Goal: Navigation & Orientation: Find specific page/section

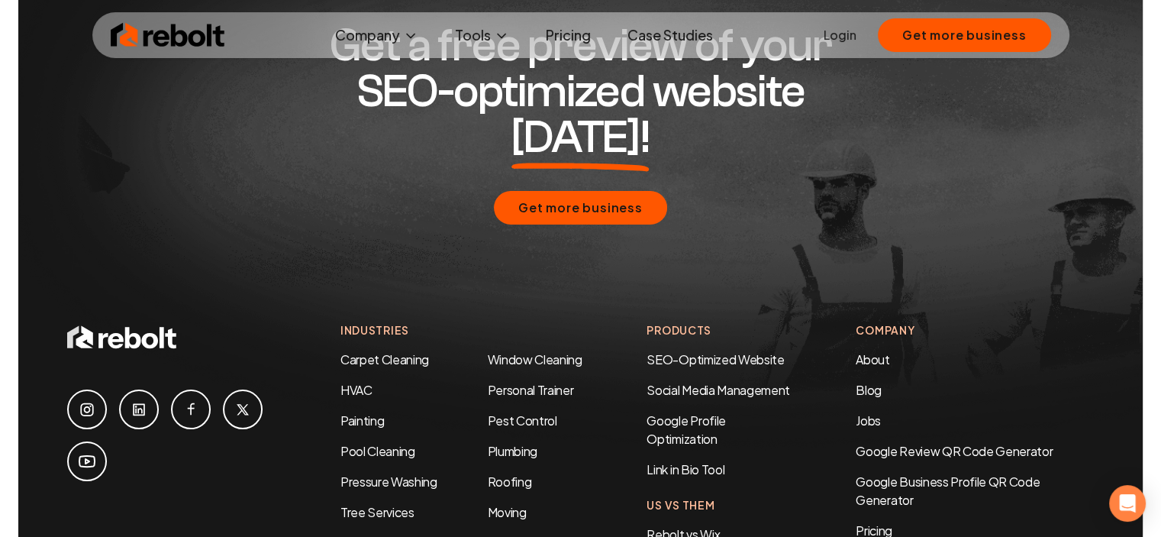
click at [90, 452] on icon at bounding box center [87, 461] width 18 height 18
click at [89, 389] on link at bounding box center [87, 409] width 40 height 40
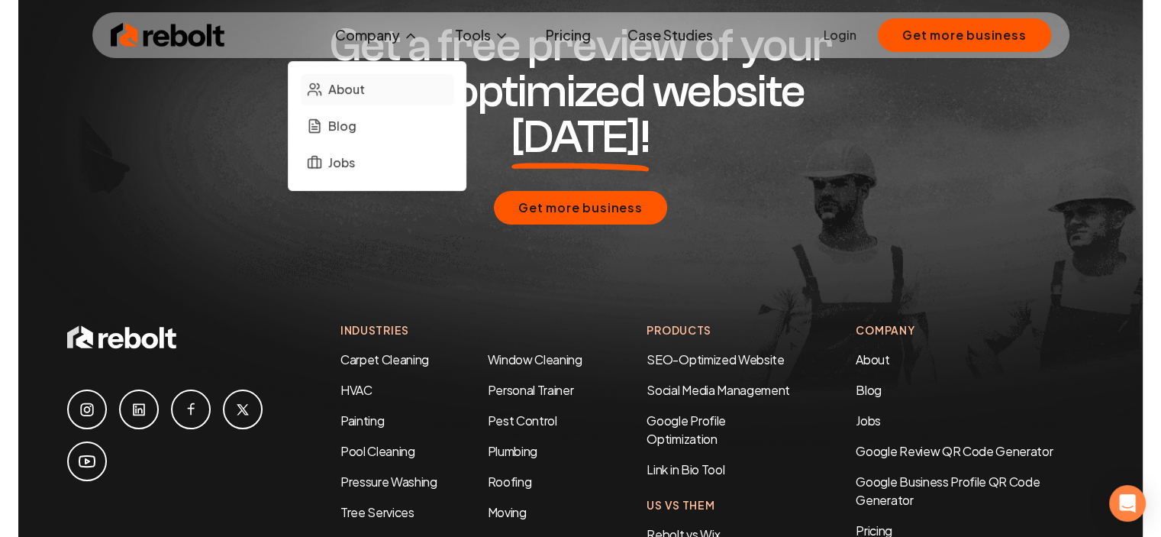
click at [360, 88] on span "About" at bounding box center [346, 89] width 37 height 18
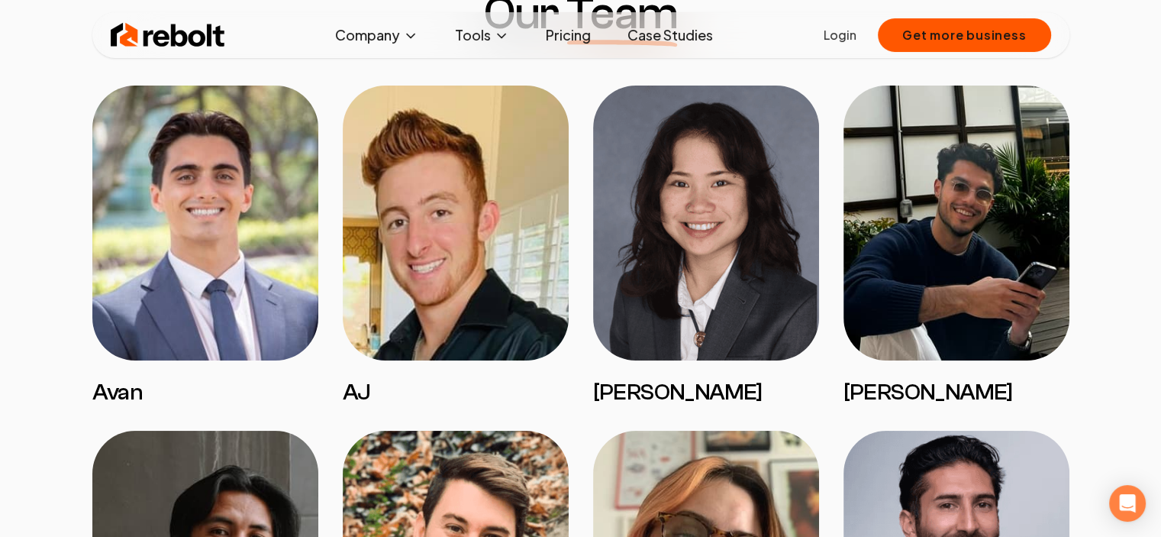
scroll to position [1273, 0]
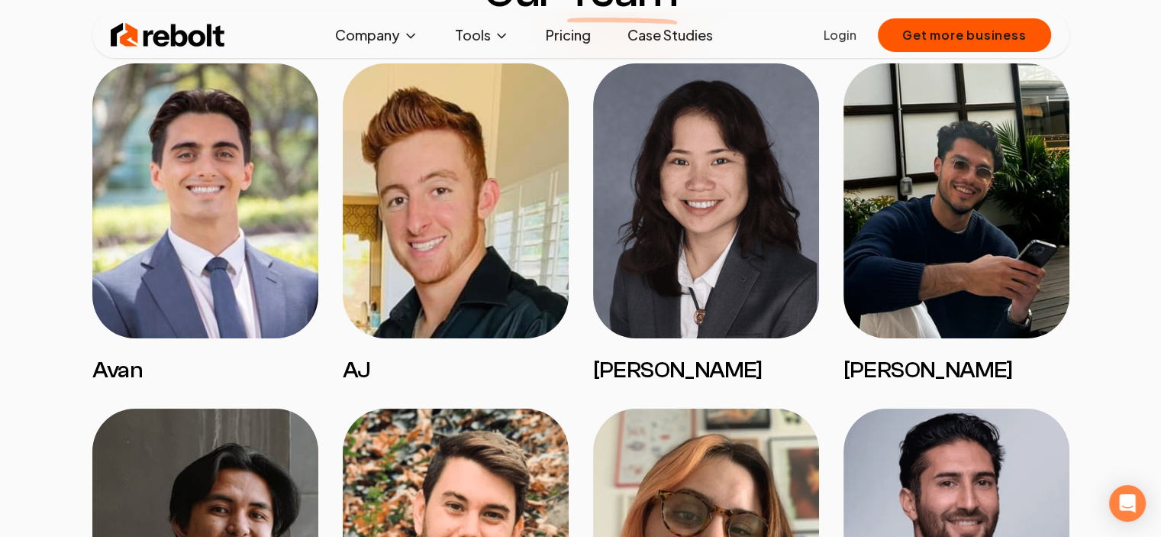
click at [169, 249] on img at bounding box center [205, 200] width 226 height 275
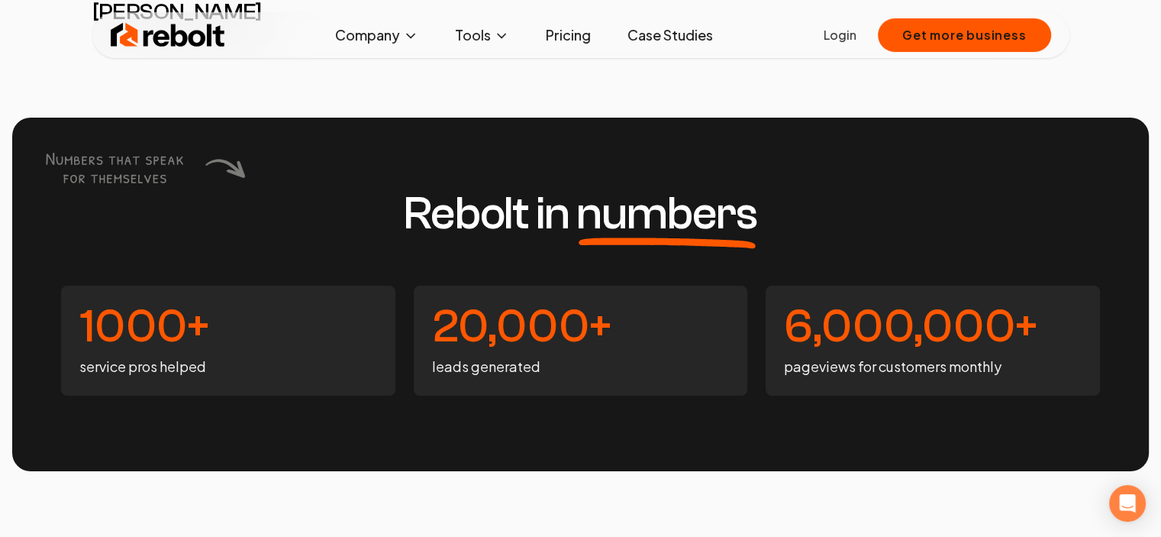
scroll to position [3347, 0]
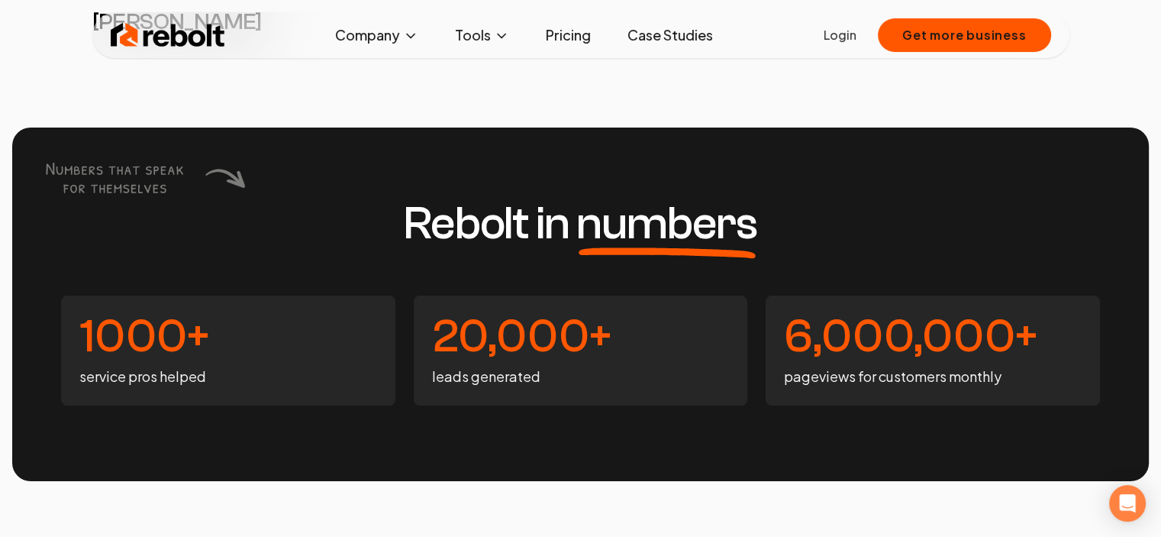
click at [577, 161] on div "Rebolt in numbers 1000+ service pros helped 20,000+ leads generated 6,000,000+ …" at bounding box center [580, 305] width 1137 height 354
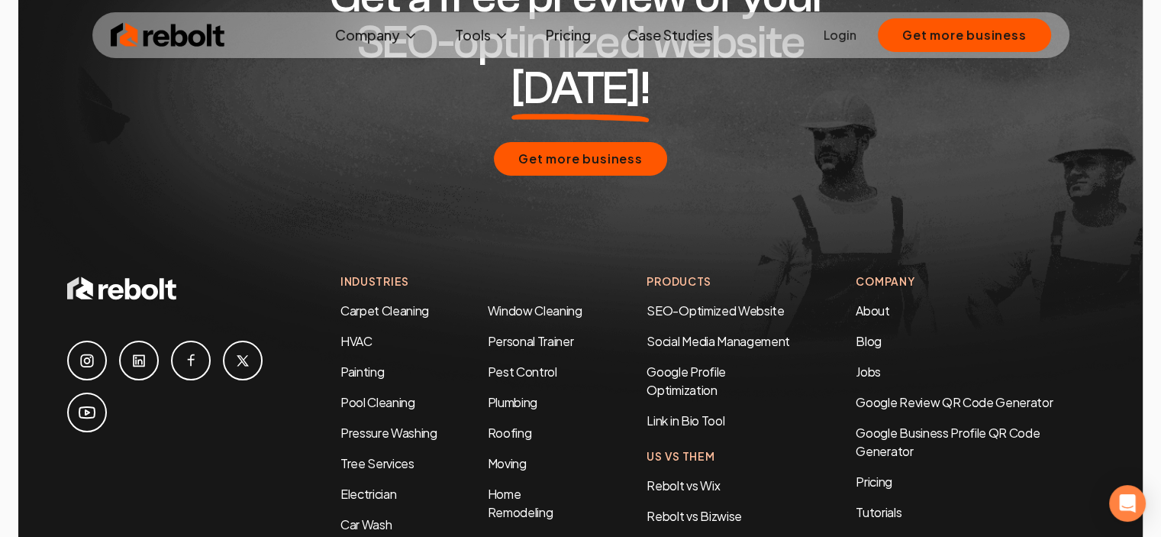
scroll to position [4657, 0]
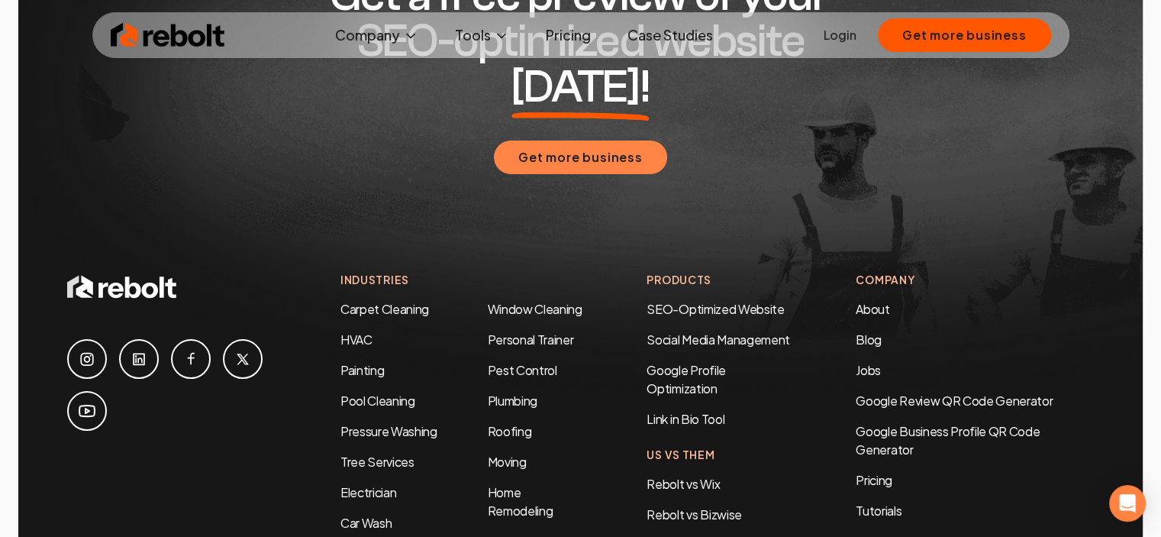
click at [580, 141] on button "Get more business" at bounding box center [580, 158] width 173 height 34
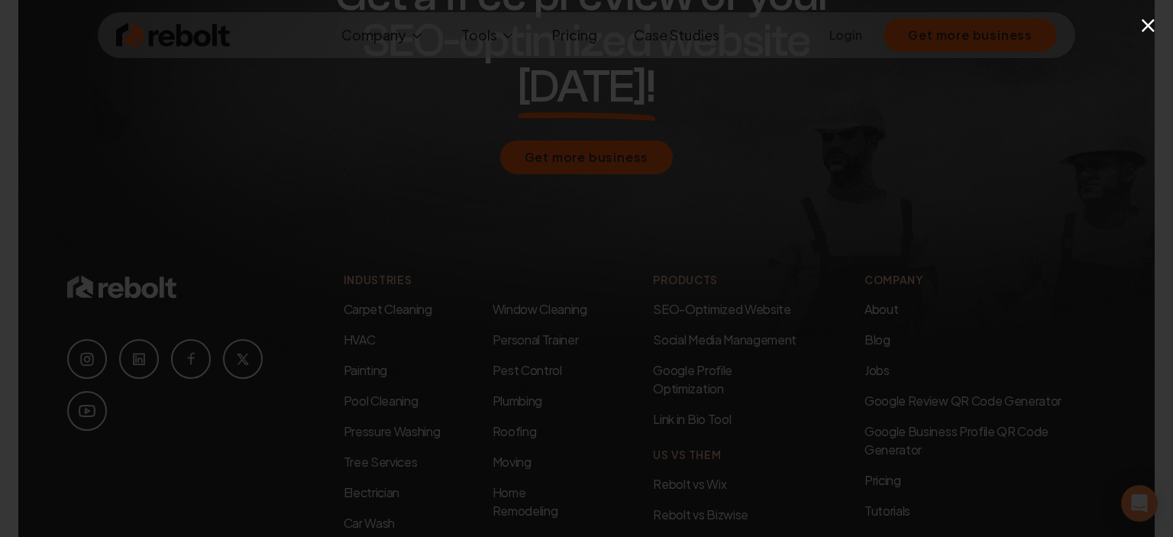
click at [1148, 25] on button "×" at bounding box center [1148, 25] width 19 height 34
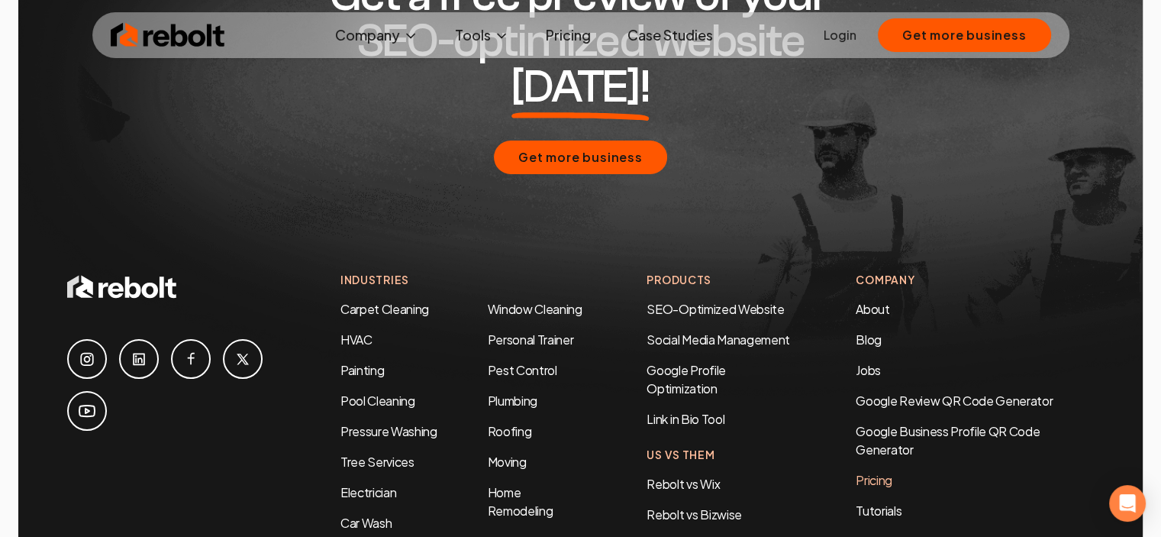
click at [871, 471] on link "Pricing" at bounding box center [975, 480] width 238 height 18
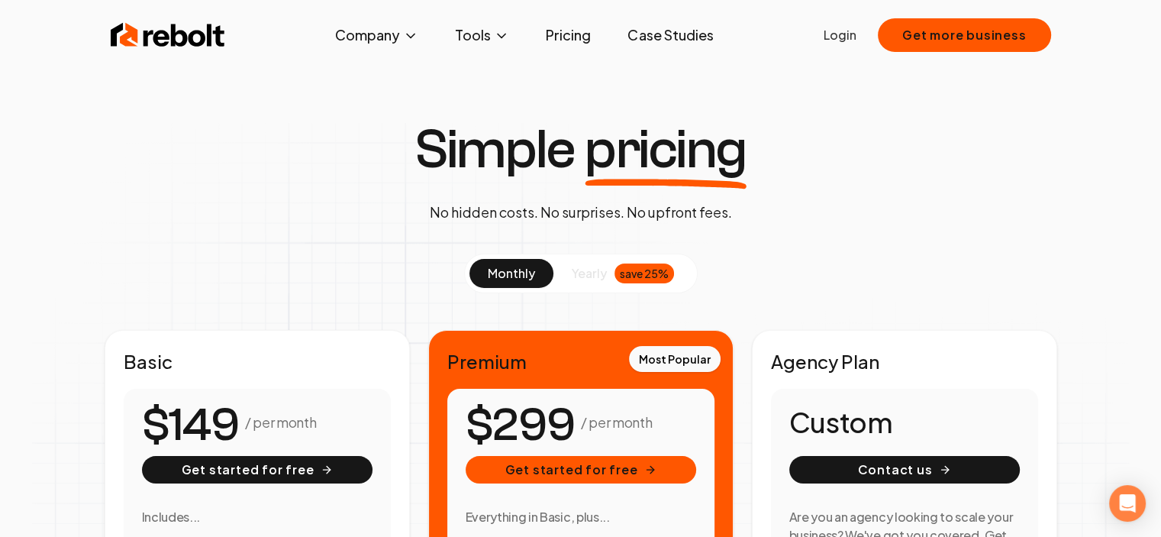
click at [591, 276] on span "yearly" at bounding box center [589, 273] width 35 height 18
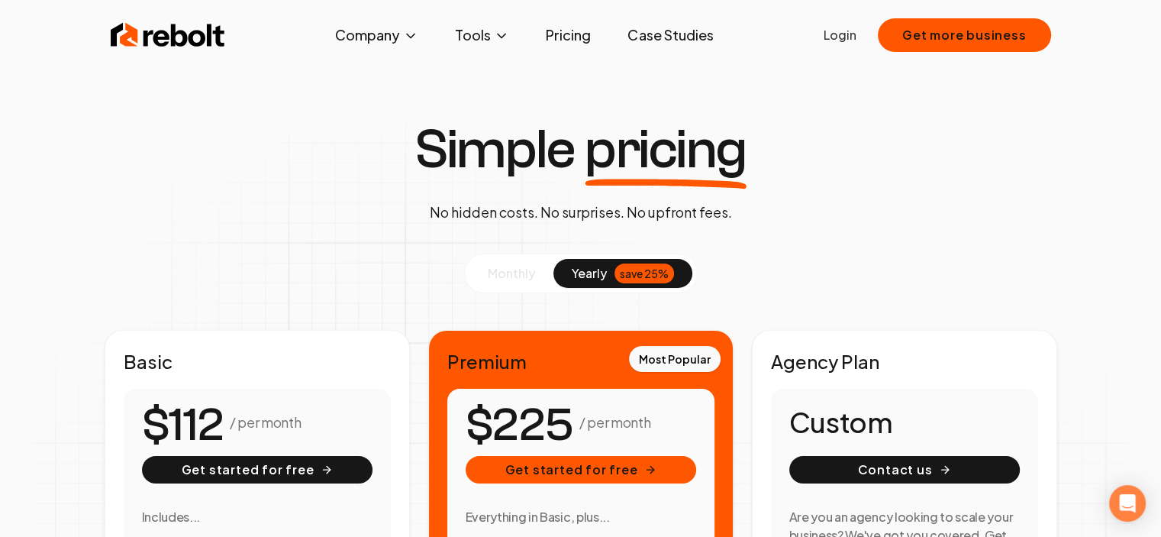
click at [515, 276] on span "monthly" at bounding box center [511, 273] width 47 height 16
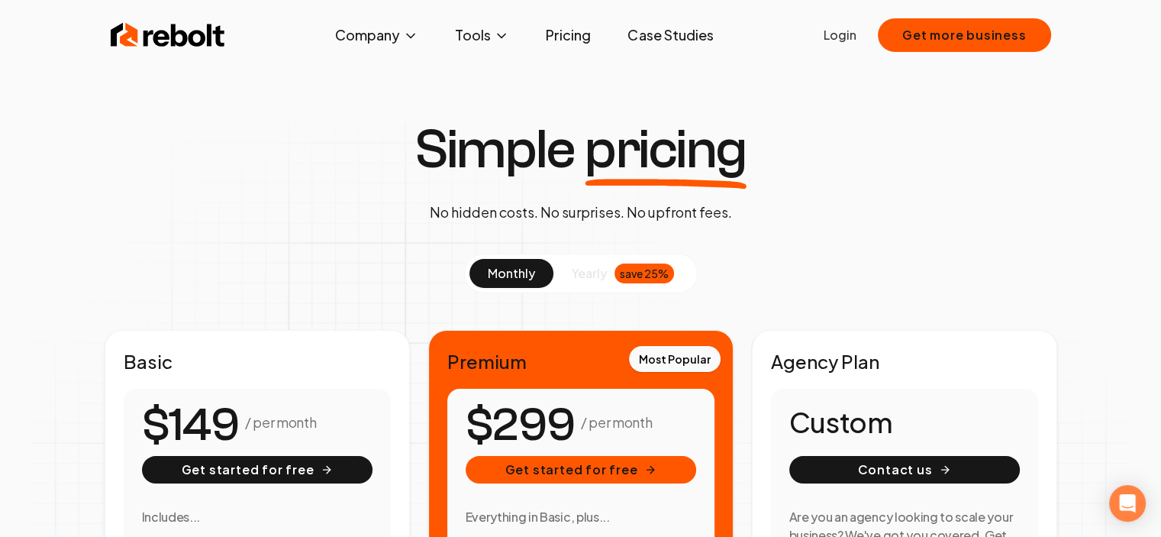
click at [717, 37] on link "Case Studies" at bounding box center [670, 35] width 110 height 31
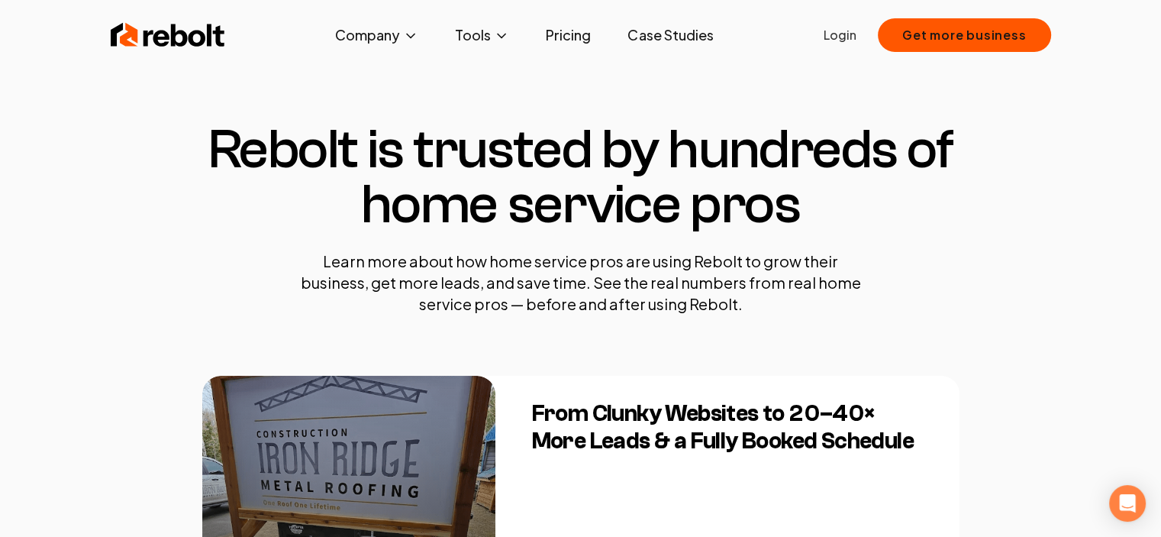
click at [505, 339] on section "Rebolt is trusted by hundreds of home service pros Learn more about how home se…" at bounding box center [581, 218] width 758 height 315
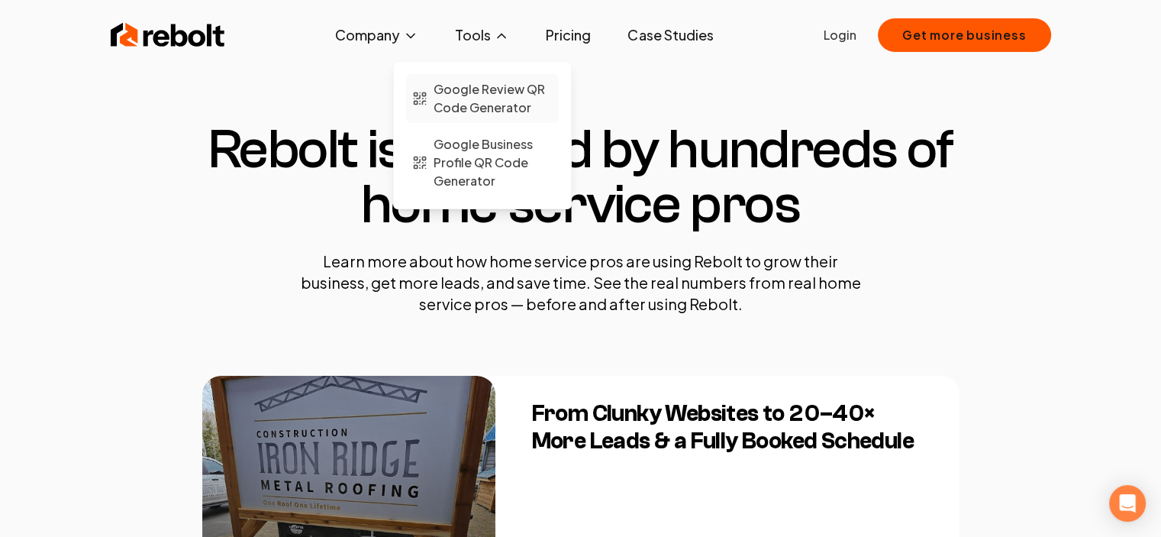
click at [480, 98] on span "Google Review QR Code Generator" at bounding box center [493, 98] width 119 height 37
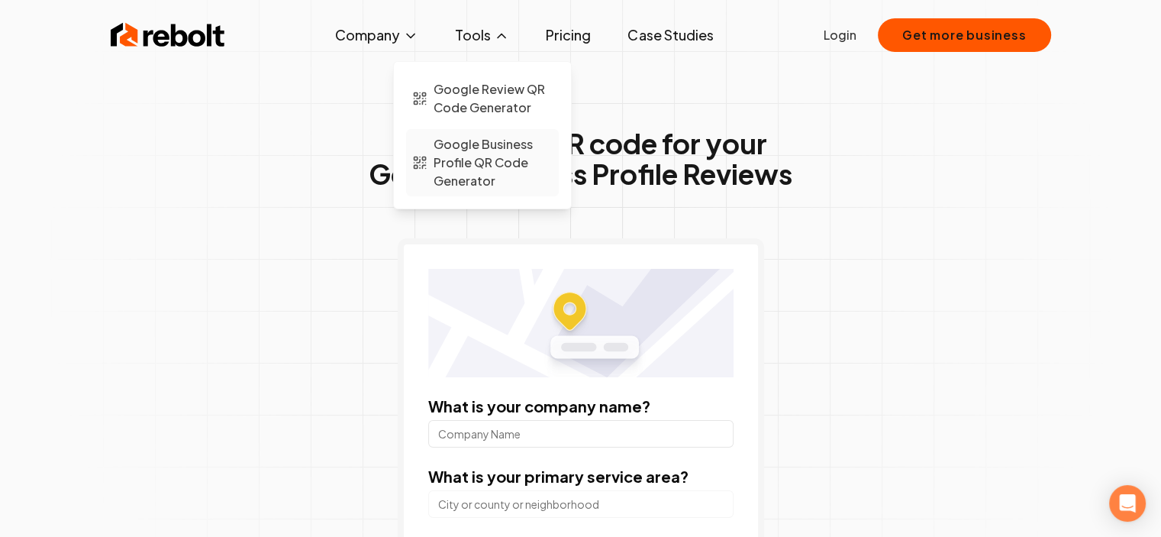
click at [486, 156] on span "Google Business Profile QR Code Generator" at bounding box center [493, 162] width 119 height 55
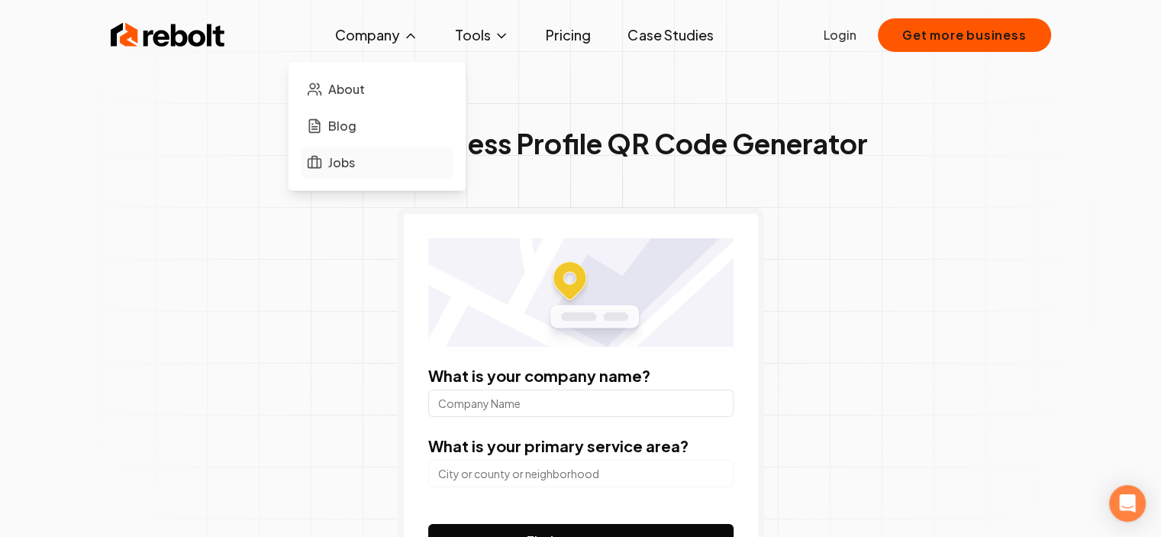
click at [341, 153] on span "Jobs" at bounding box center [341, 162] width 27 height 18
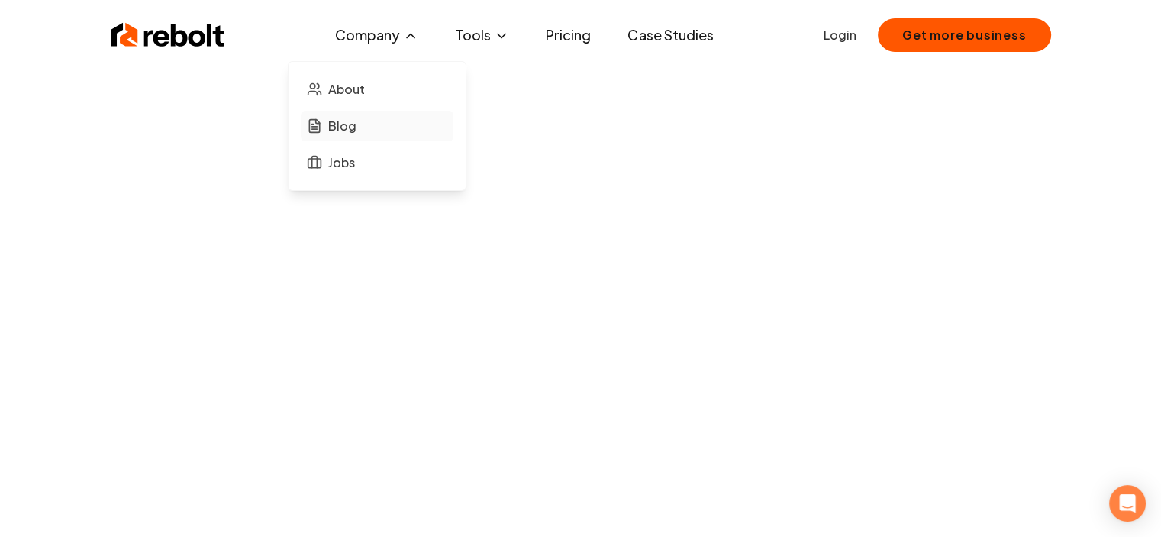
click at [342, 127] on span "Blog" at bounding box center [342, 126] width 28 height 18
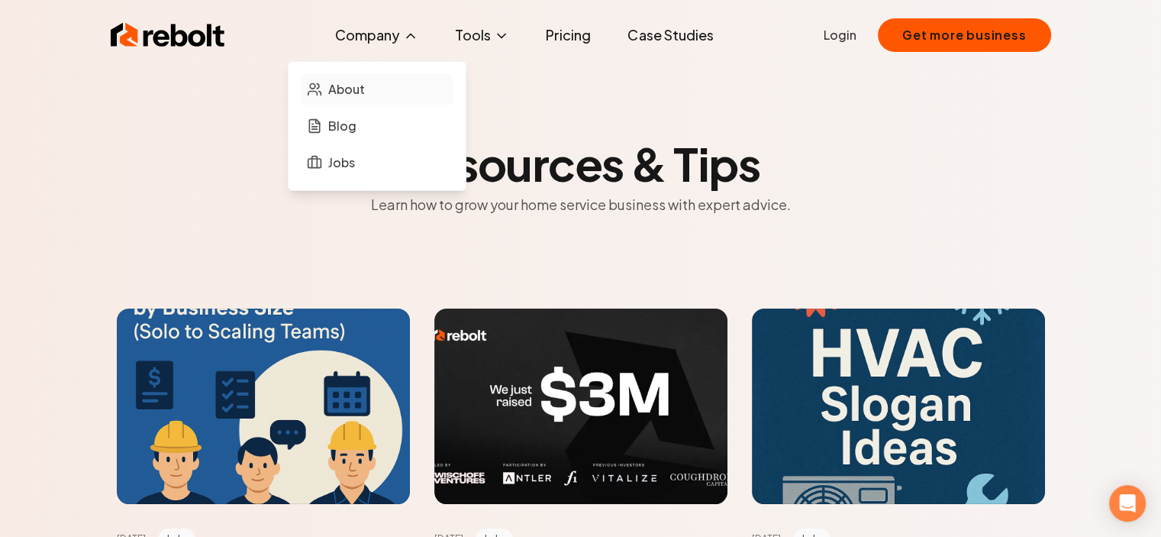
click at [354, 95] on span "About" at bounding box center [346, 89] width 37 height 18
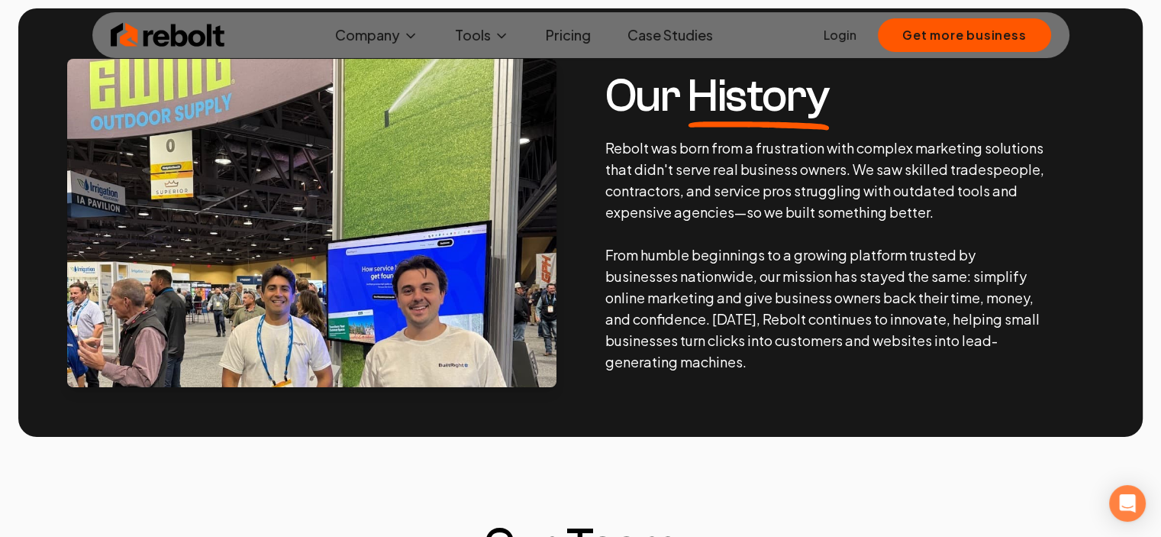
scroll to position [720, 0]
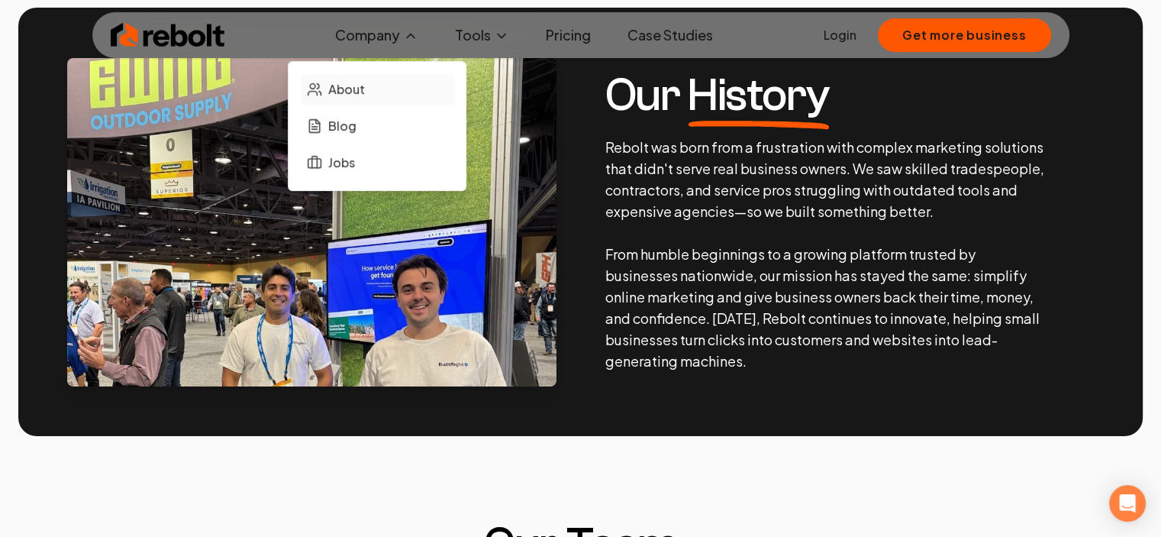
click at [363, 83] on span "About" at bounding box center [346, 89] width 37 height 18
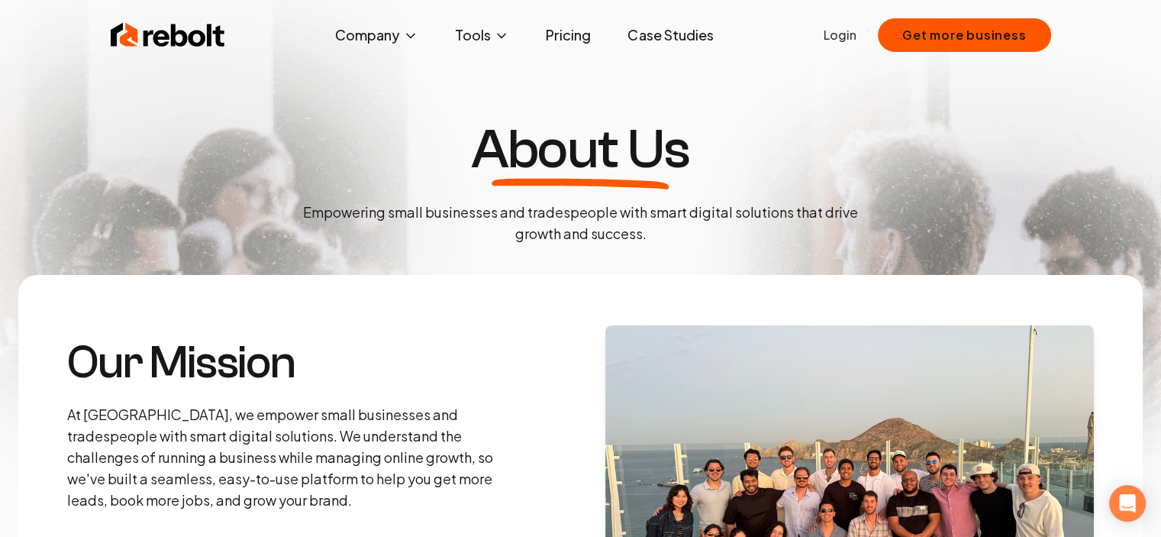
click at [535, 335] on section "Our Mission At Rebolt, we empower small businesses and tradespeople with smart …" at bounding box center [580, 489] width 1125 height 428
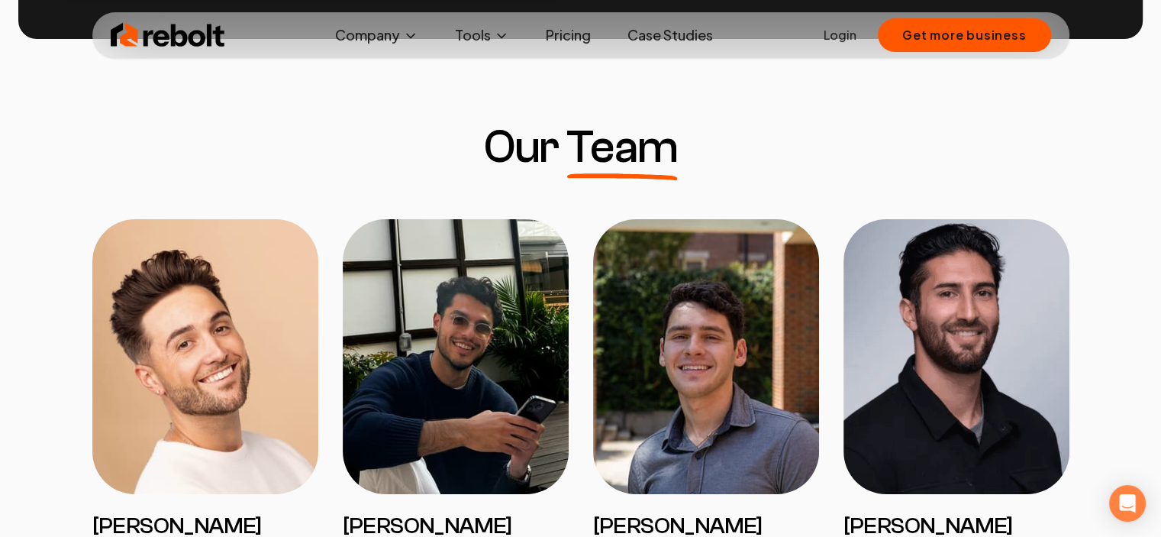
scroll to position [1203, 0]
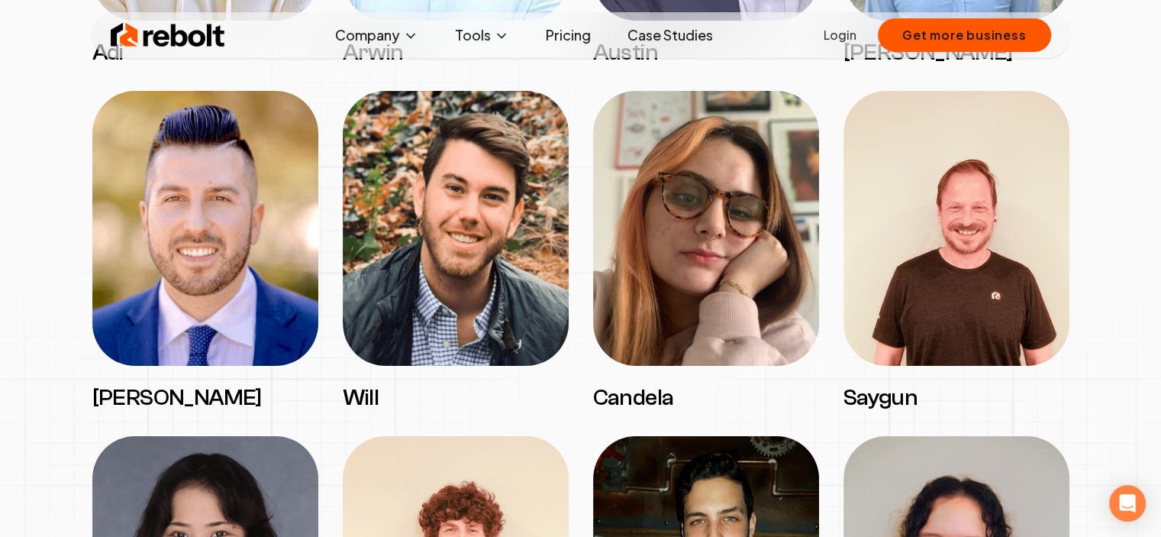
scroll to position [1937, 0]
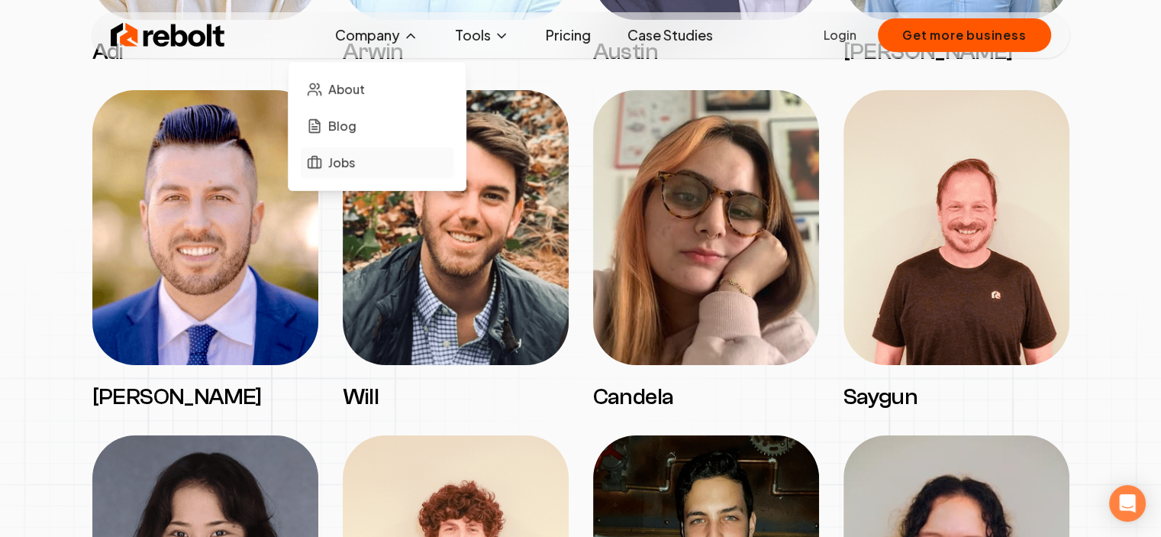
click at [344, 160] on span "Jobs" at bounding box center [341, 162] width 27 height 18
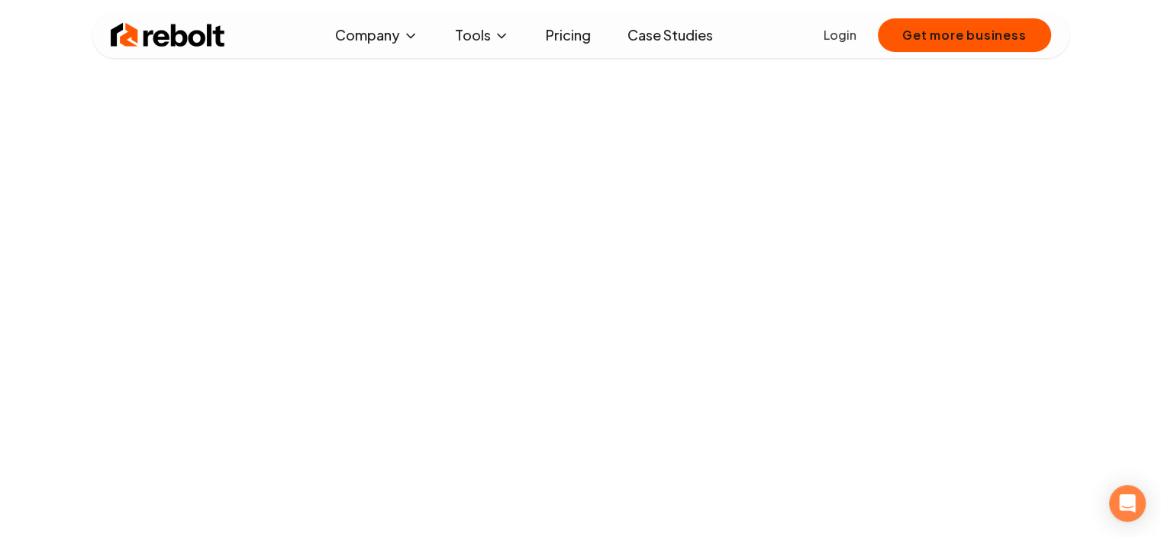
scroll to position [1468, 0]
click at [400, 40] on button "Company" at bounding box center [377, 35] width 108 height 31
click at [357, 81] on span "About" at bounding box center [346, 89] width 37 height 18
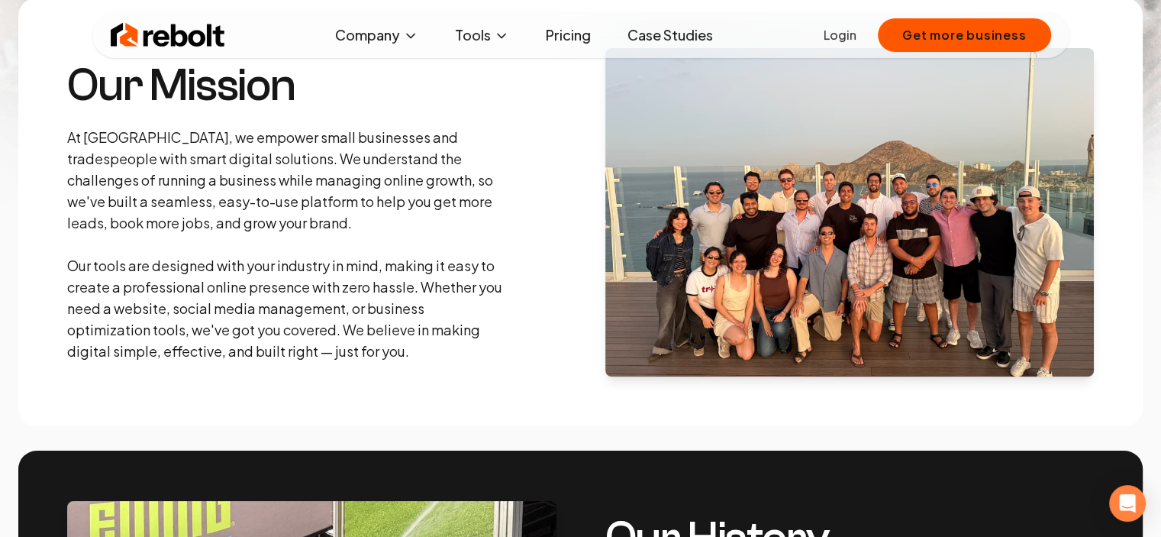
scroll to position [641, 0]
